Goal: Find specific page/section: Find specific page/section

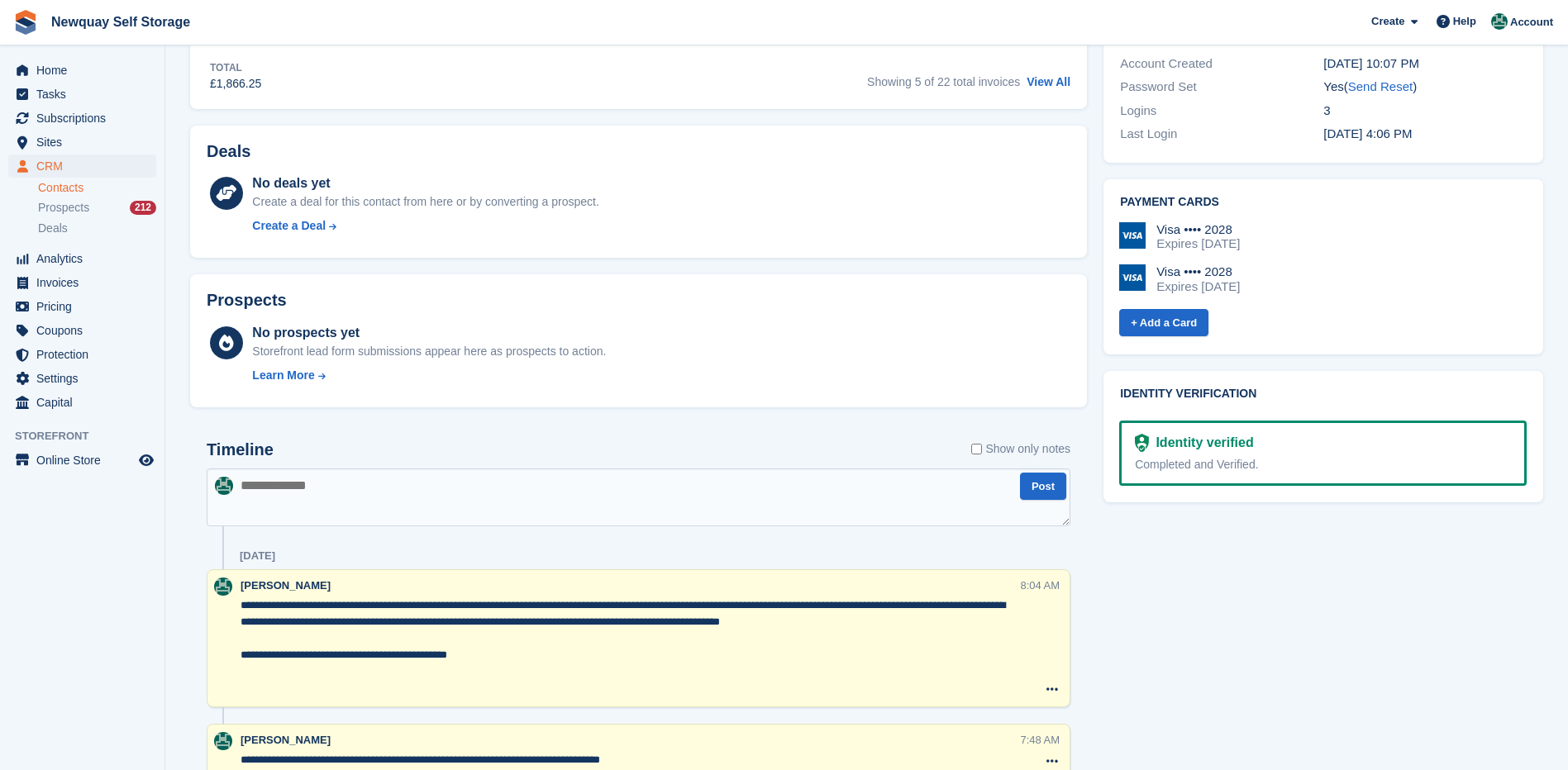
scroll to position [578, 0]
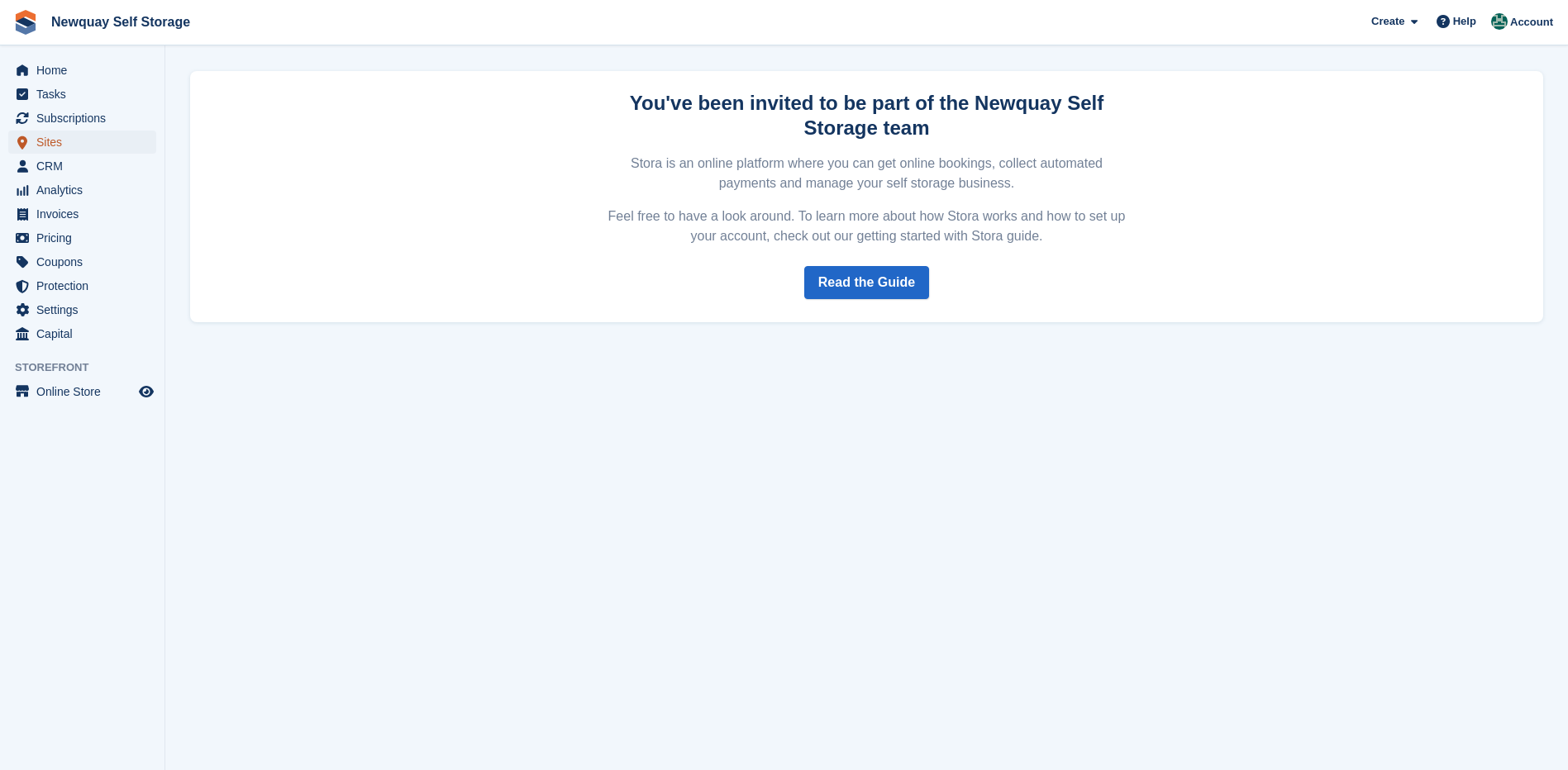
click at [50, 137] on span "Sites" at bounding box center [86, 142] width 100 height 23
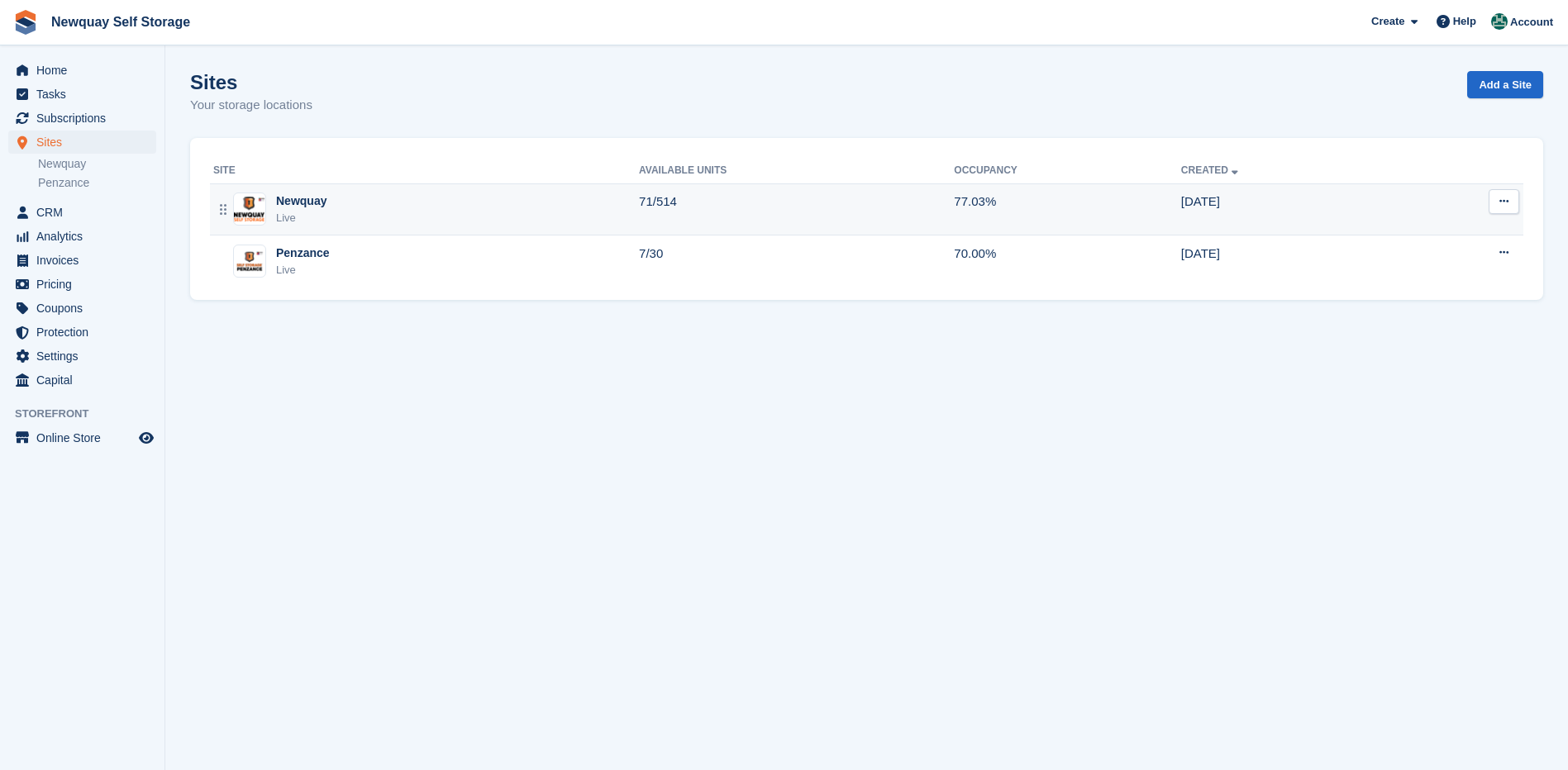
click at [313, 206] on div "Newquay" at bounding box center [301, 201] width 50 height 17
